Goal: Check status: Check status

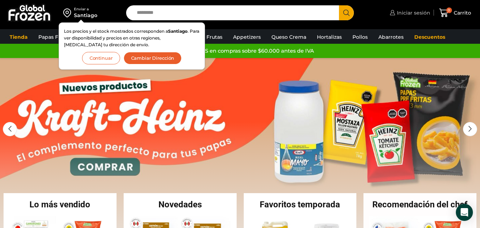
click at [418, 13] on span "Iniciar sesión" at bounding box center [412, 12] width 35 height 7
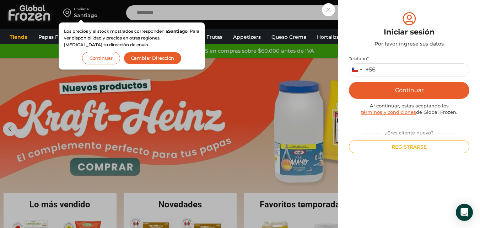
click at [104, 57] on button "Continuar" at bounding box center [101, 58] width 38 height 12
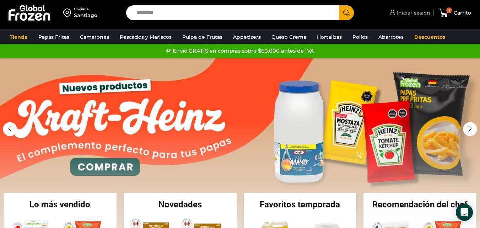
click at [416, 17] on link "Iniciar sesión" at bounding box center [409, 13] width 42 height 14
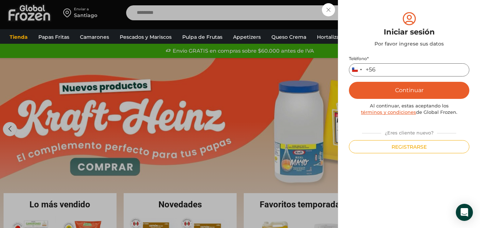
click at [385, 65] on input "Teléfono *" at bounding box center [409, 69] width 121 height 13
type input "*********"
drag, startPoint x: 352, startPoint y: 121, endPoint x: 392, endPoint y: 91, distance: 49.1
click at [352, 121] on div "Teléfono * [GEOGRAPHIC_DATA] +56 +56 [GEOGRAPHIC_DATA] +54 [GEOGRAPHIC_DATA] +5…" at bounding box center [409, 104] width 121 height 97
click at [392, 91] on button "Continuar" at bounding box center [409, 90] width 121 height 17
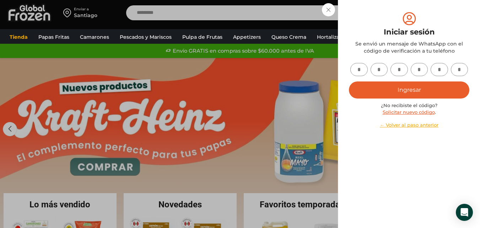
click at [362, 69] on input "text" at bounding box center [359, 69] width 17 height 13
type input "*"
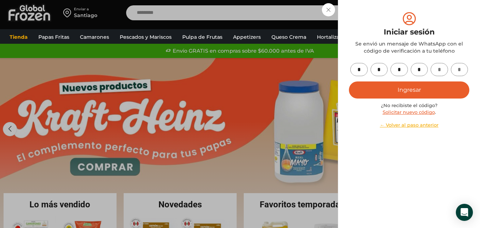
type input "*"
click at [391, 92] on button "Ingresar" at bounding box center [409, 89] width 121 height 17
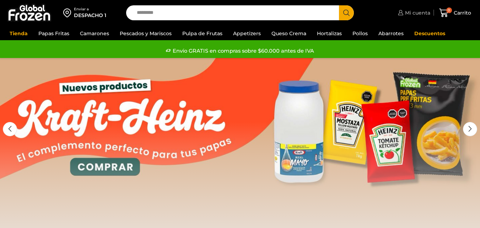
click at [421, 15] on span "Mi cuenta" at bounding box center [417, 12] width 27 height 7
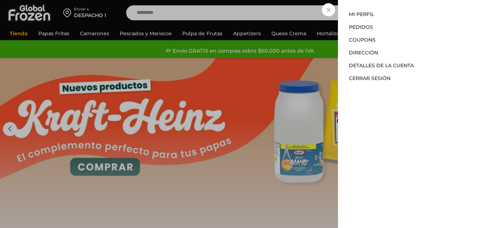
click at [384, 27] on li "Pedidos" at bounding box center [409, 27] width 121 height 13
click at [366, 29] on link "Pedidos" at bounding box center [361, 27] width 24 height 6
click at [368, 27] on link "Pedidos" at bounding box center [361, 27] width 24 height 6
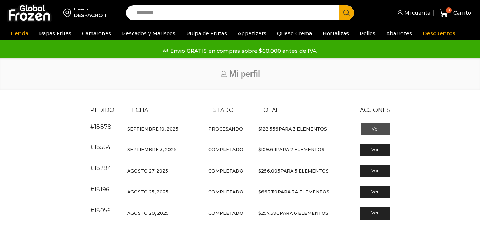
click at [373, 125] on link "Ver" at bounding box center [376, 129] width 30 height 12
